Goal: Transaction & Acquisition: Subscribe to service/newsletter

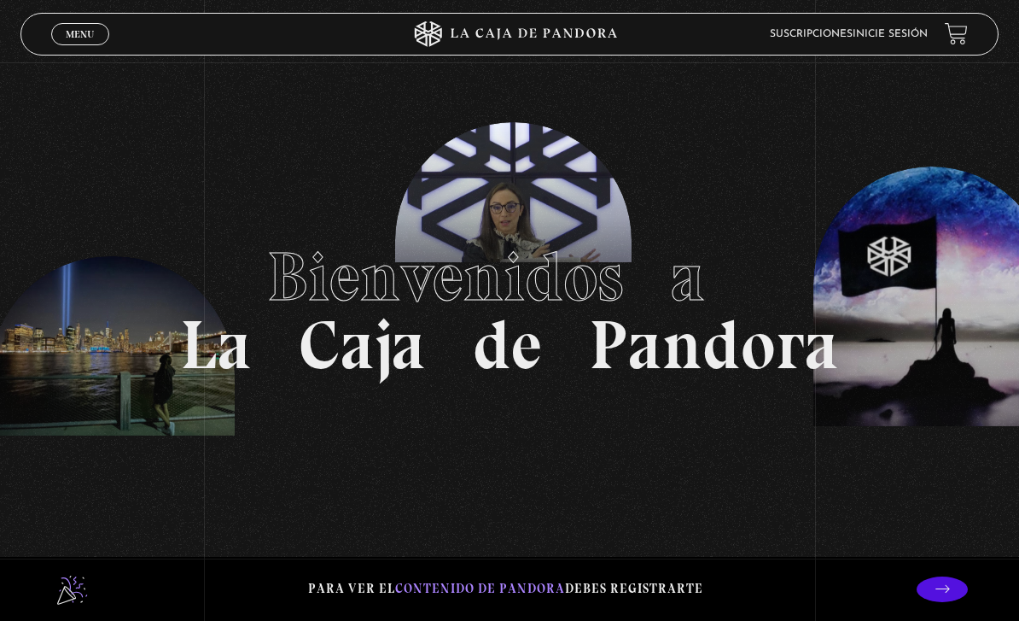
click at [903, 38] on link "Inicie sesión" at bounding box center [890, 34] width 75 height 10
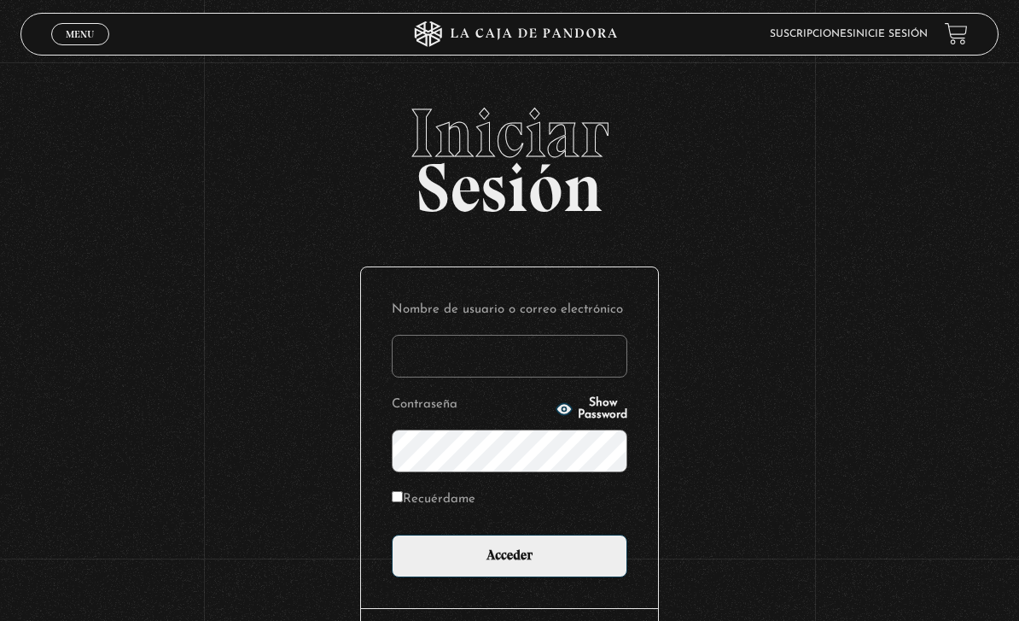
type input "Ali_02"
click at [510, 564] on input "Acceder" at bounding box center [510, 555] width 236 height 43
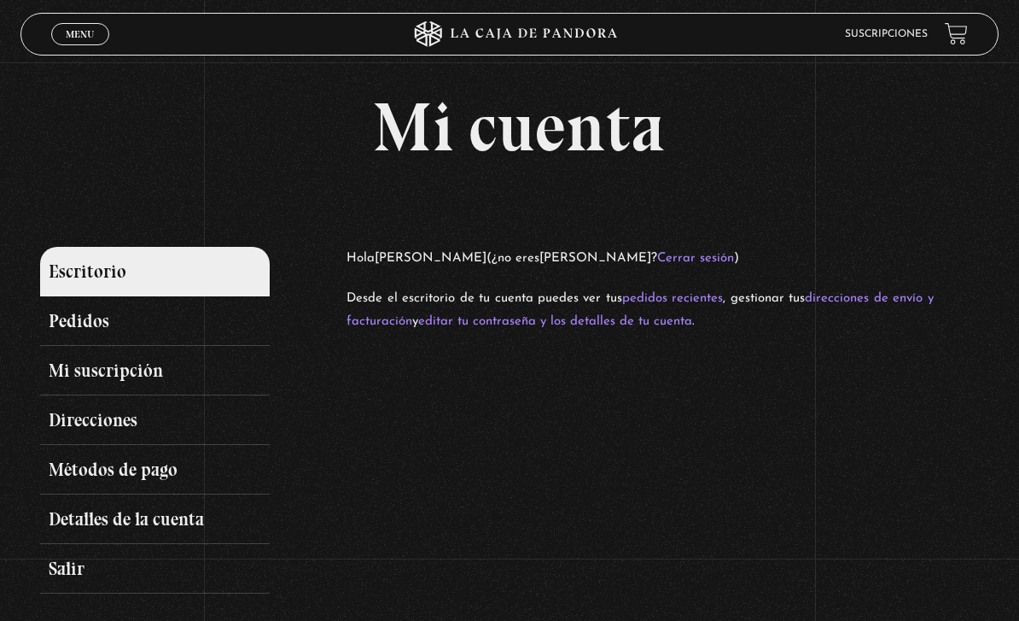
click at [157, 378] on link "Mi suscripción" at bounding box center [155, 371] width 231 height 50
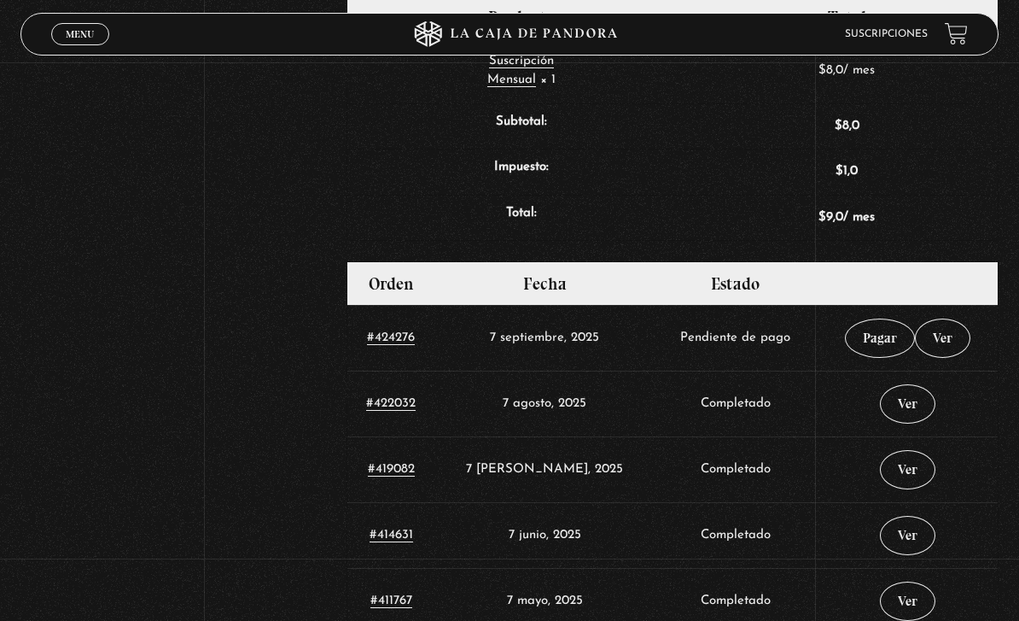
scroll to position [563, 0]
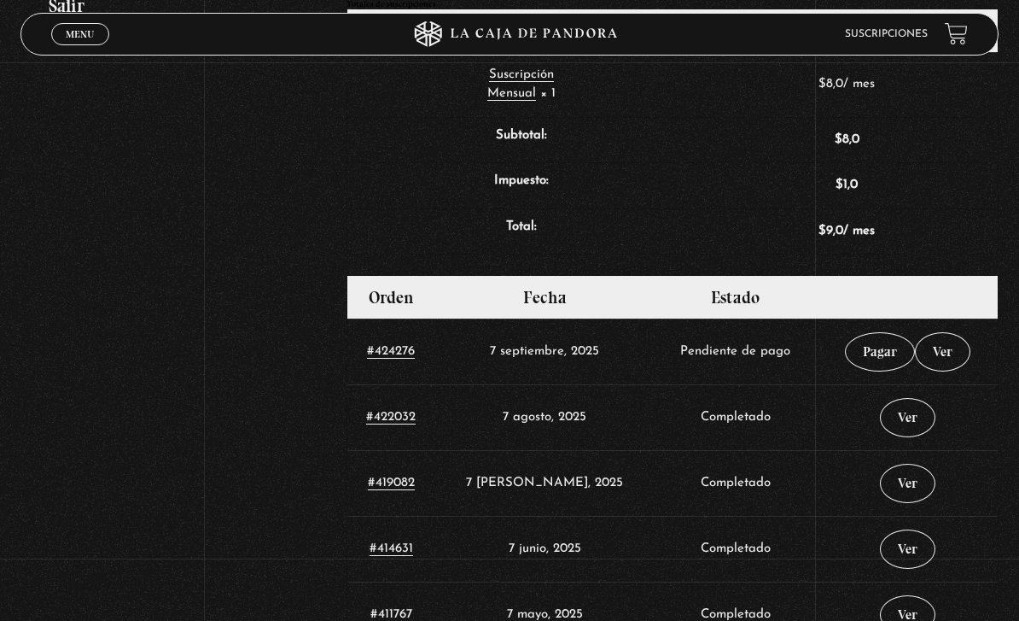
click at [870, 359] on link "Pagar" at bounding box center [880, 351] width 70 height 39
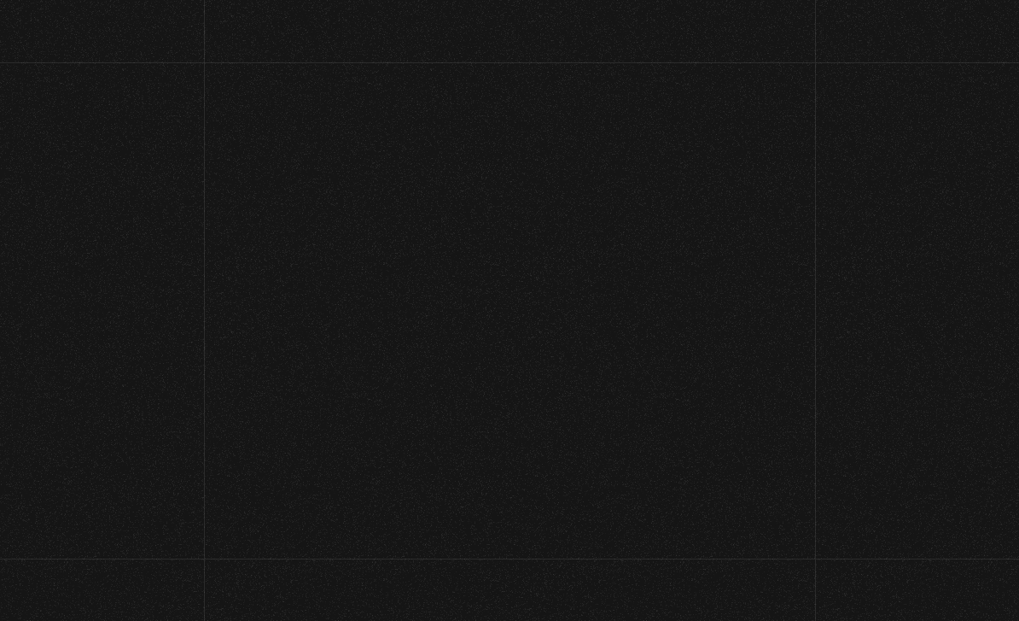
select select "CR-SJ"
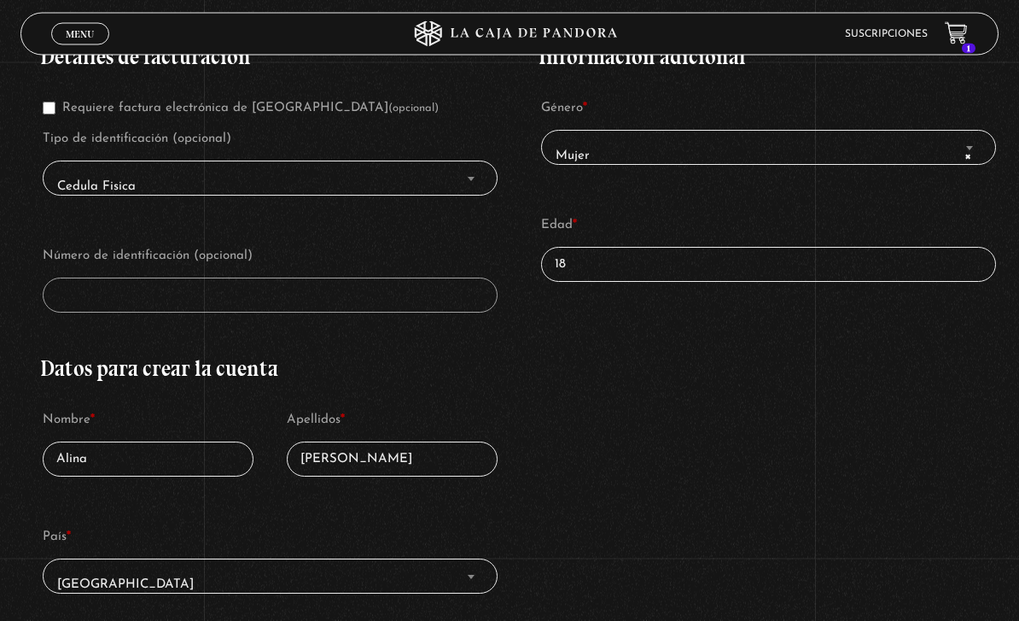
scroll to position [394, 0]
click at [854, 281] on input "18" at bounding box center [768, 264] width 455 height 35
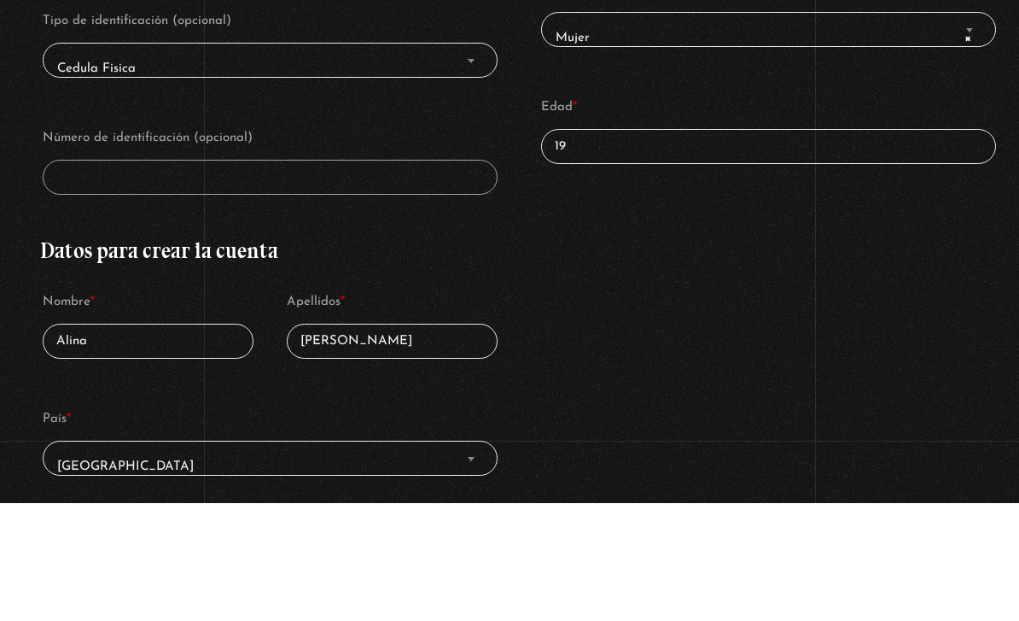
type input "19"
click at [908, 239] on div "Detalles de facturación Requiere factura electrónica de Costa Rica (opcional) T…" at bounding box center [519, 504] width 959 height 969
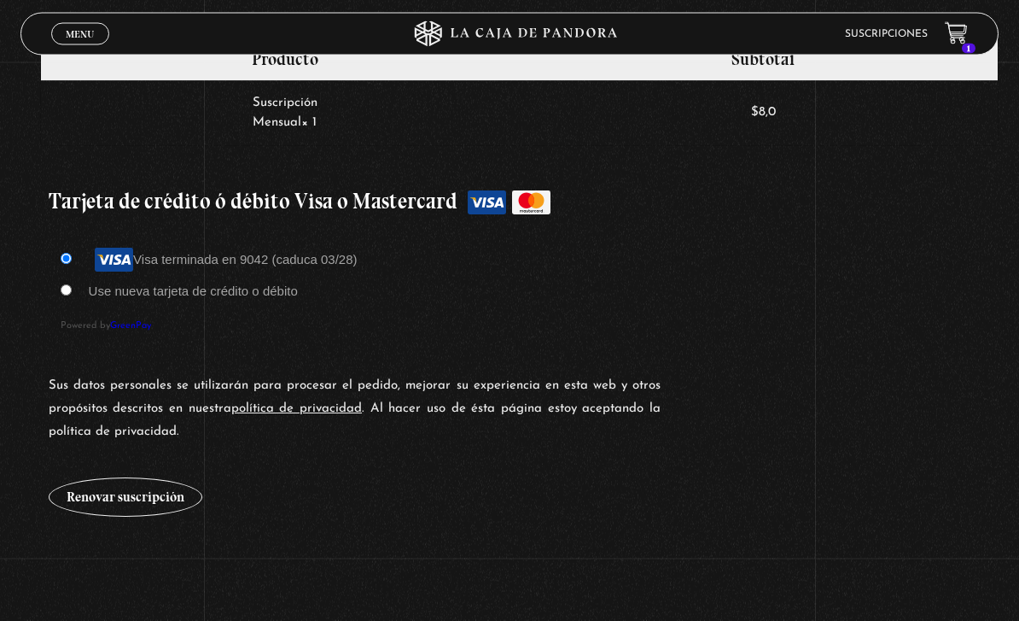
scroll to position [1355, 0]
click at [136, 495] on button "Renovar suscripción" at bounding box center [126, 496] width 154 height 39
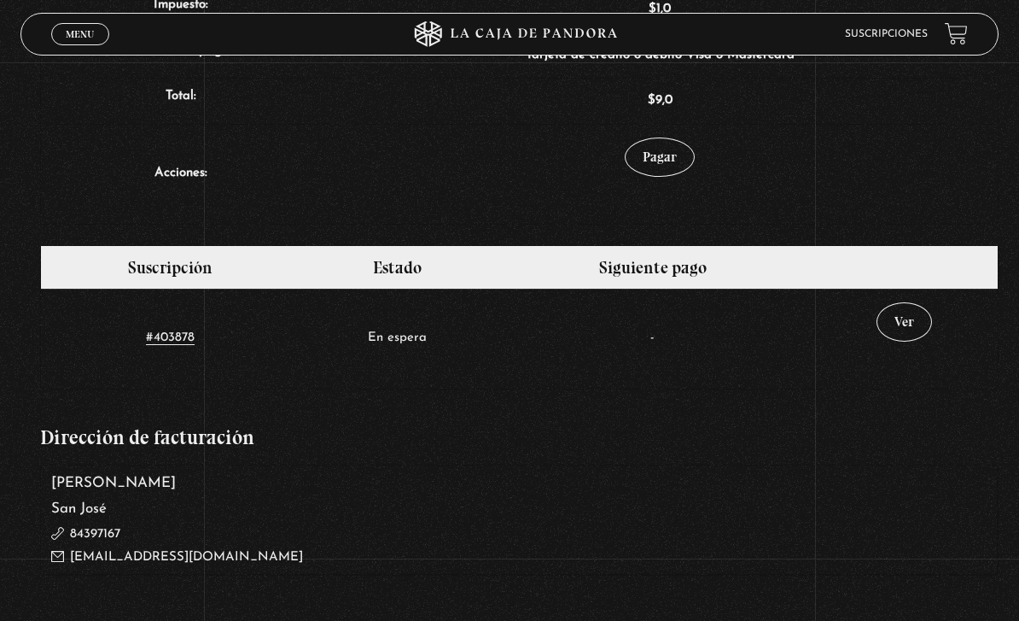
scroll to position [774, 0]
click at [738, 269] on th "Siguiente pago" at bounding box center [653, 268] width 316 height 43
click at [926, 333] on link "Ver" at bounding box center [904, 322] width 55 height 39
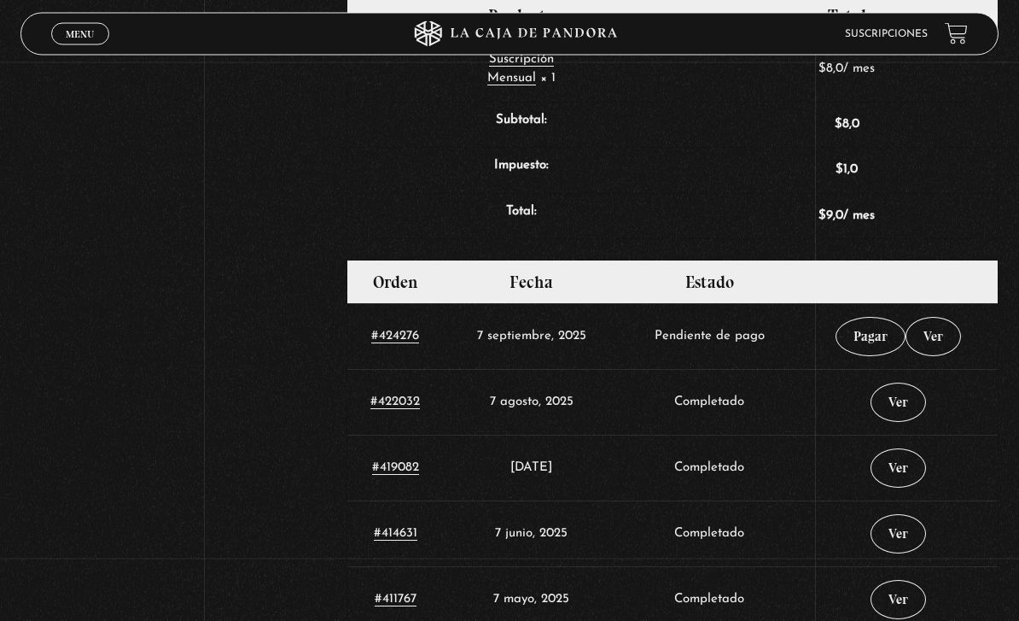
scroll to position [581, 0]
